Goal: Share content

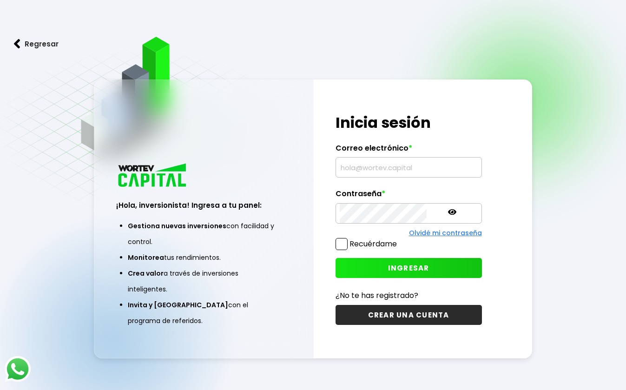
click at [376, 168] on input "text" at bounding box center [409, 167] width 138 height 20
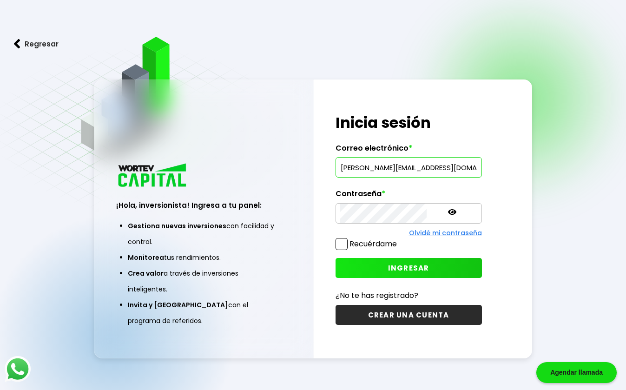
scroll to position [0, 3]
type input "[PERSON_NAME][EMAIL_ADDRESS][DOMAIN_NAME]"
click at [399, 256] on div "¡Hola, inversionista! Ingresa tus credenciales para iniciar sesión Inicia sesió…" at bounding box center [408, 218] width 190 height 279
click at [405, 263] on span "INGRESAR" at bounding box center [408, 268] width 41 height 10
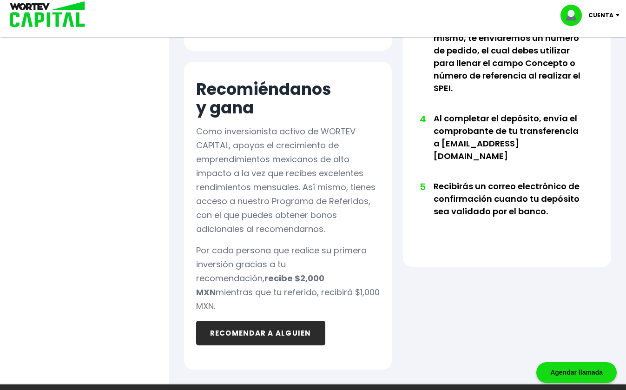
scroll to position [670, 0]
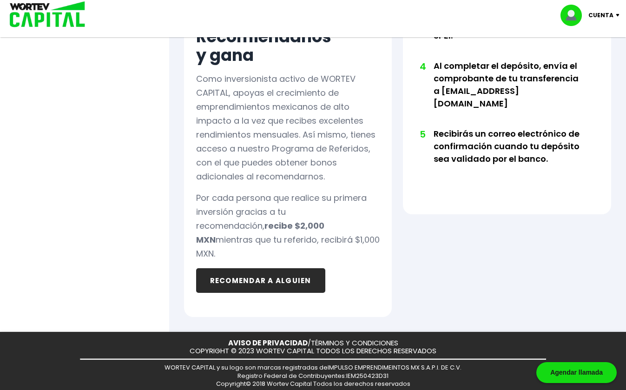
click at [291, 268] on button "RECOMENDAR A ALGUIEN" at bounding box center [260, 280] width 129 height 25
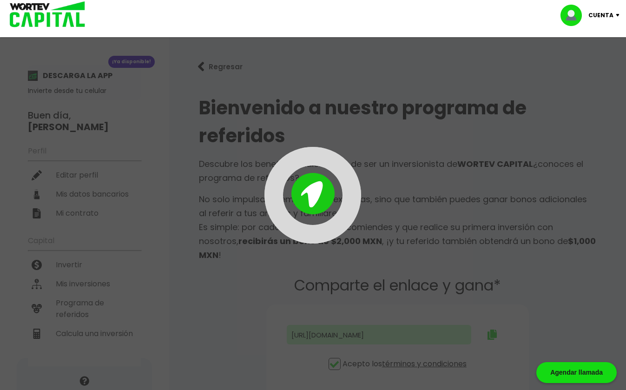
type input "[URL][DOMAIN_NAME][PERSON_NAME]"
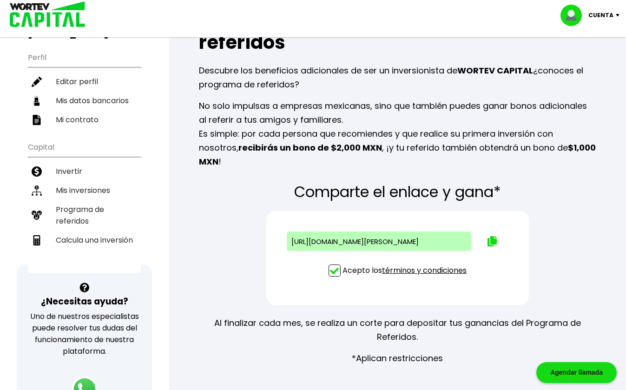
scroll to position [124, 0]
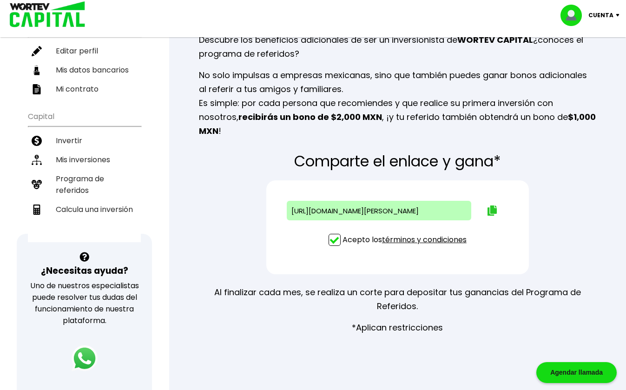
click at [489, 205] on img at bounding box center [491, 210] width 9 height 10
